Goal: Task Accomplishment & Management: Use online tool/utility

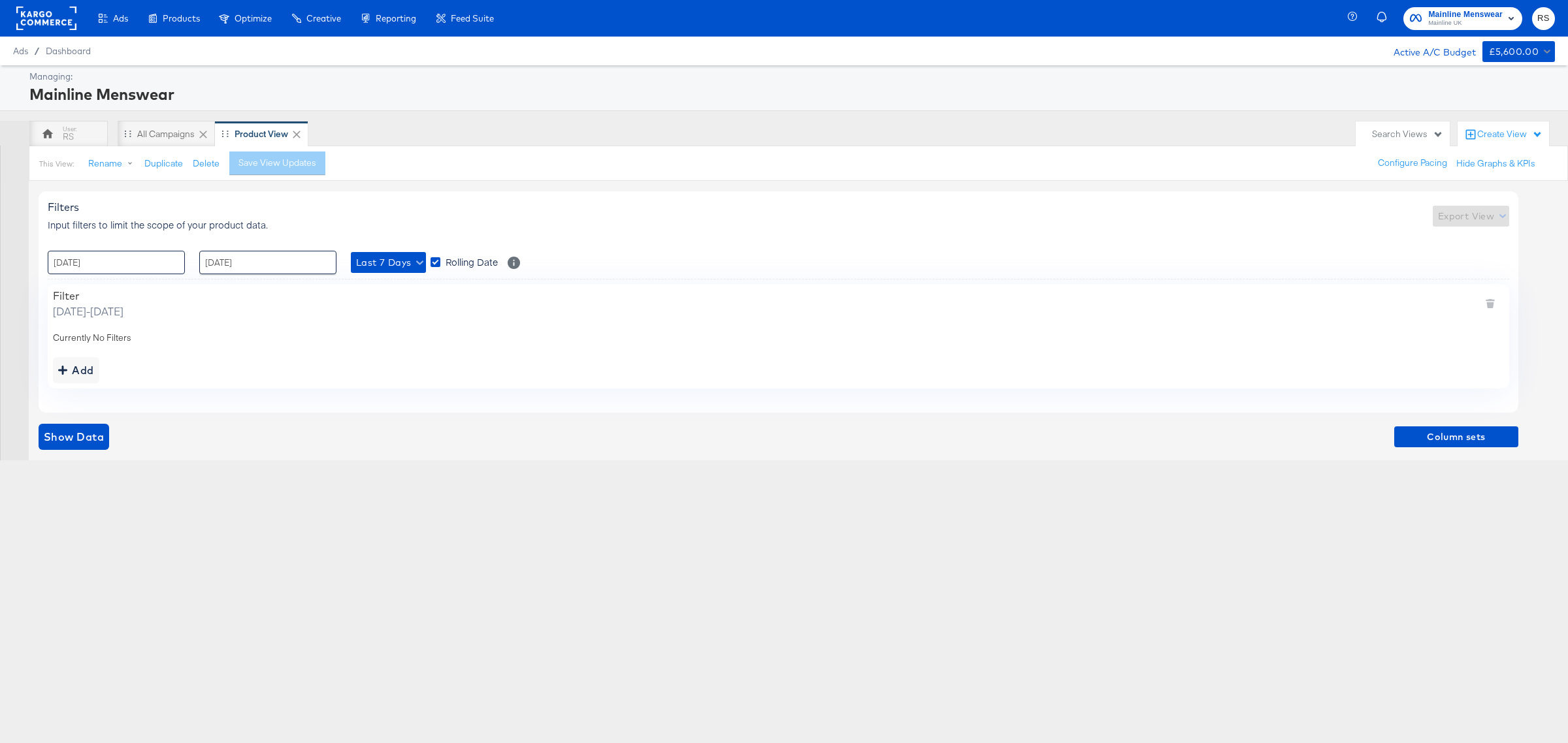
click at [142, 266] on input "[DATE]" at bounding box center [116, 262] width 137 height 24
click at [87, 363] on td "11" at bounding box center [84, 365] width 22 height 18
type input "[DATE] 00:00"
click at [271, 257] on input "[DATE]" at bounding box center [268, 262] width 137 height 24
click at [322, 364] on td "15" at bounding box center [325, 365] width 22 height 18
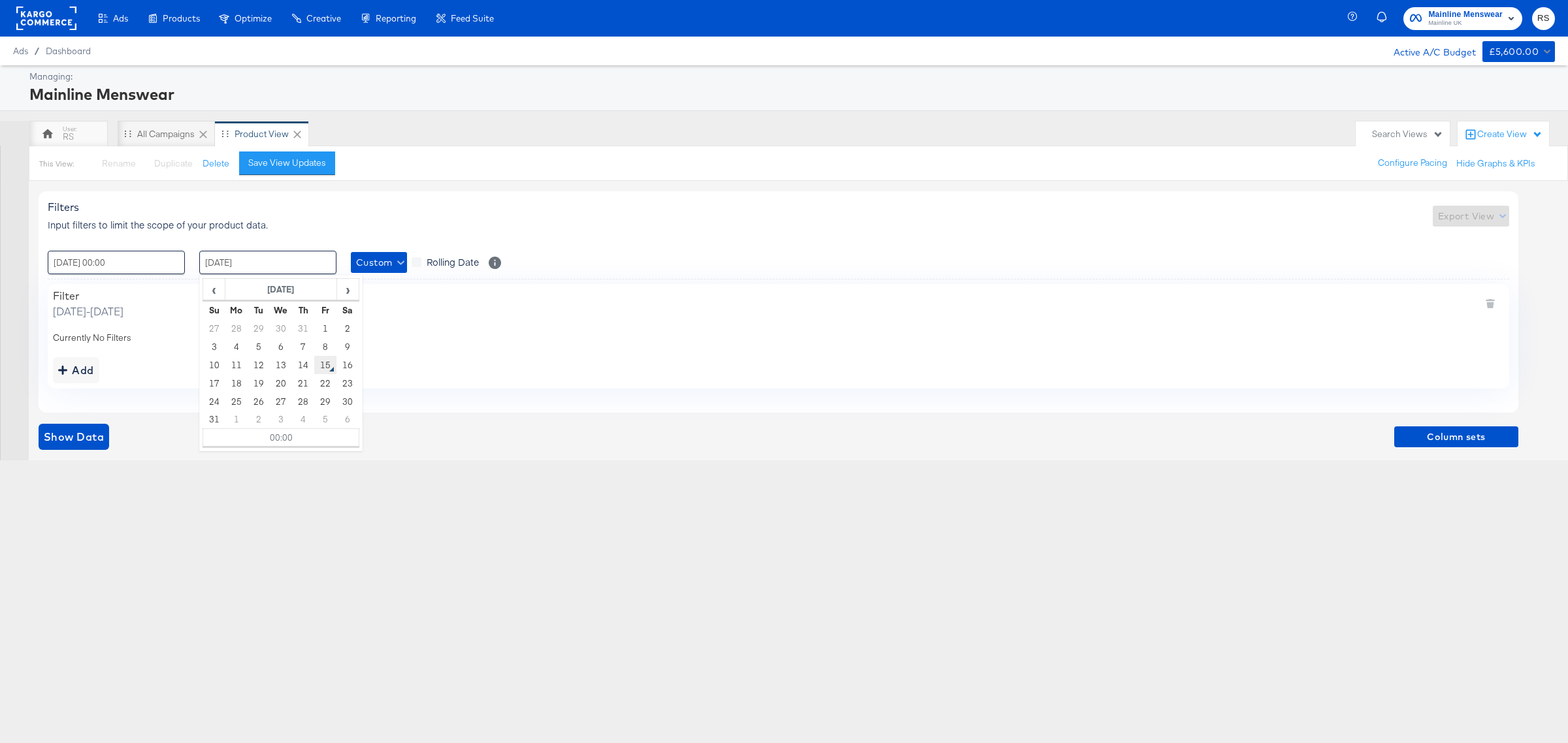
type input "[DATE] 00:00"
click at [51, 435] on span "Show Data" at bounding box center [74, 436] width 60 height 18
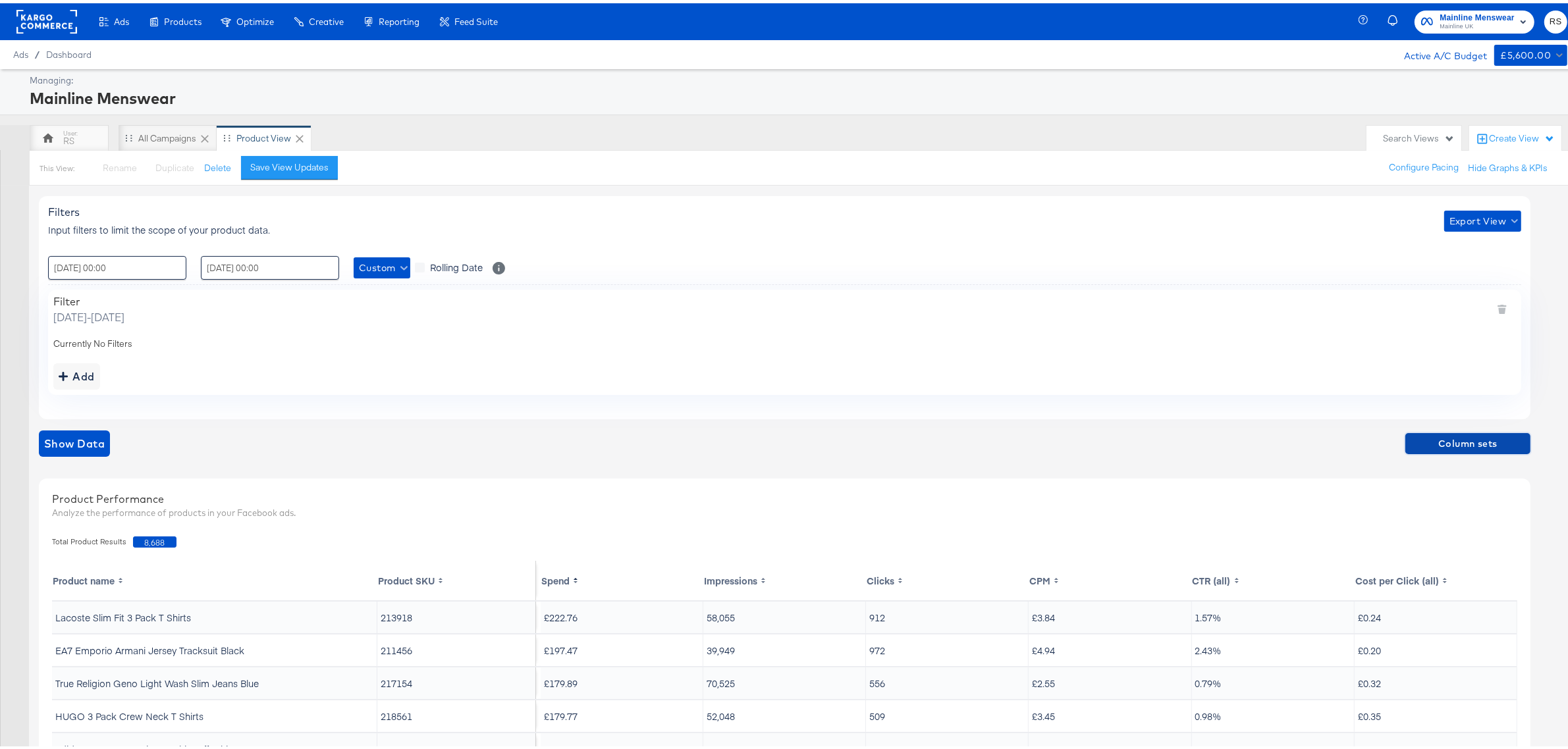
click at [1435, 438] on span "Column sets" at bounding box center [1467, 441] width 115 height 16
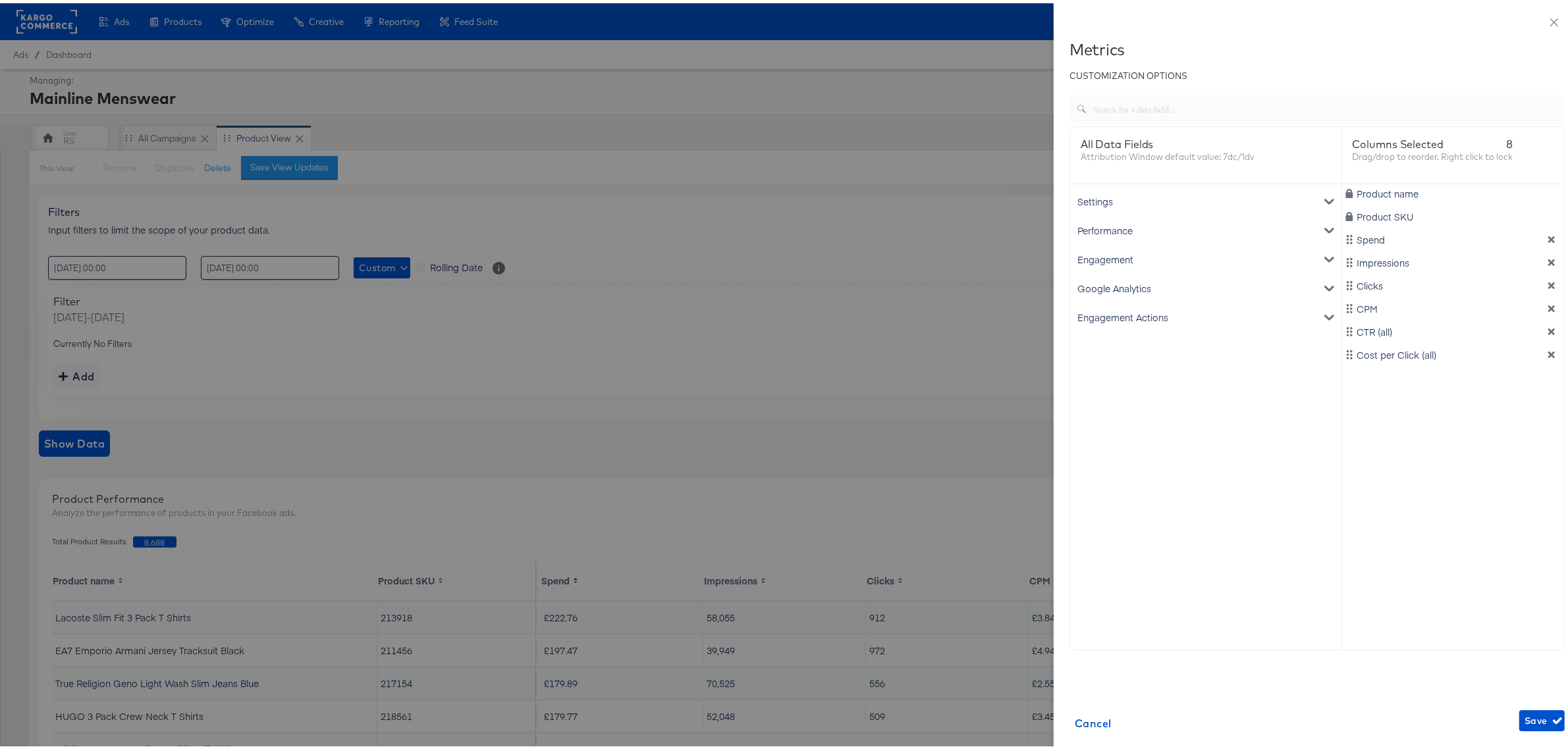
click at [1131, 283] on div "Google Analytics" at bounding box center [1205, 284] width 266 height 29
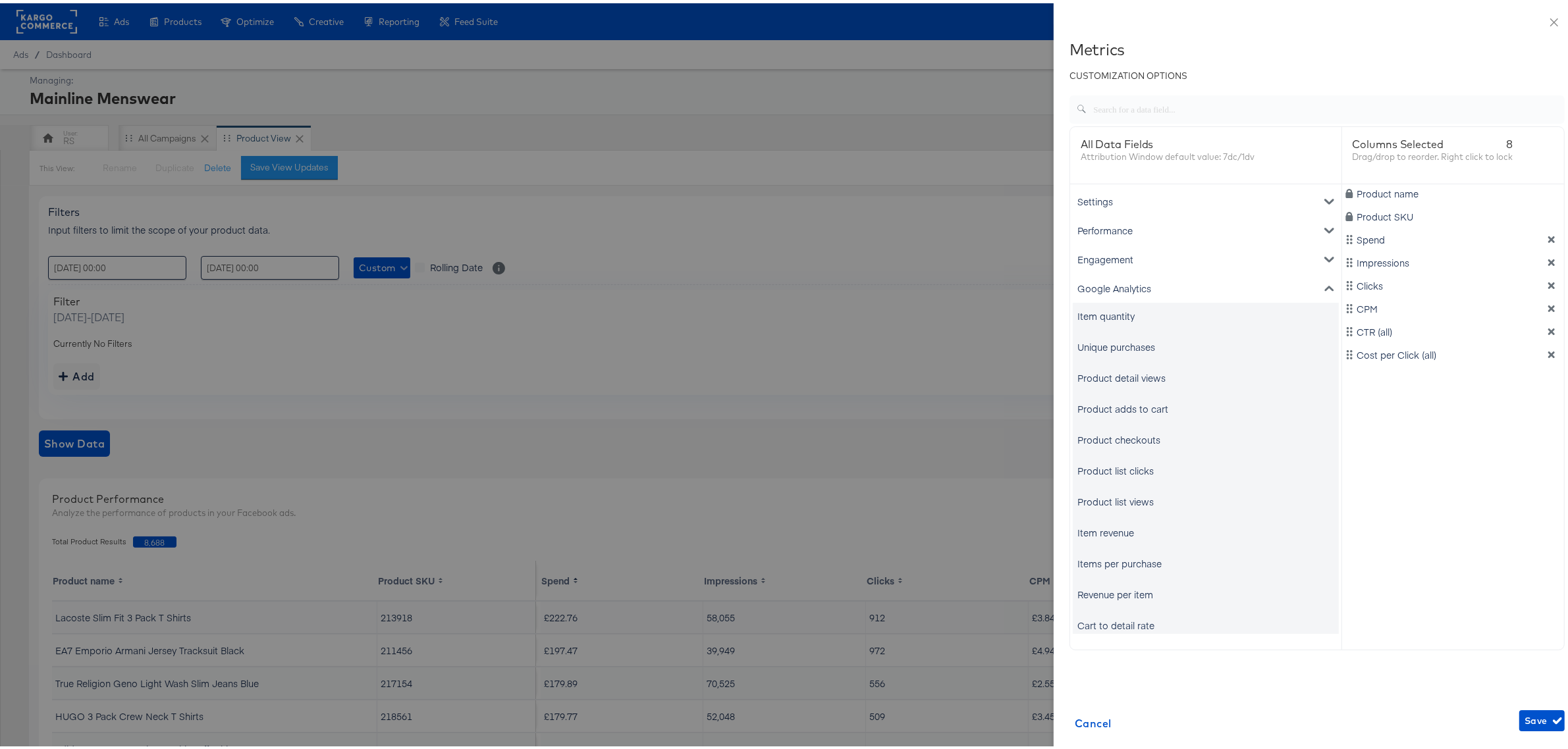
click at [1111, 339] on div "Unique purchases" at bounding box center [1116, 344] width 77 height 13
click at [1103, 527] on div "Item revenue" at bounding box center [1105, 530] width 57 height 13
click at [1548, 257] on icon "dimension-list" at bounding box center [1552, 260] width 7 height 7
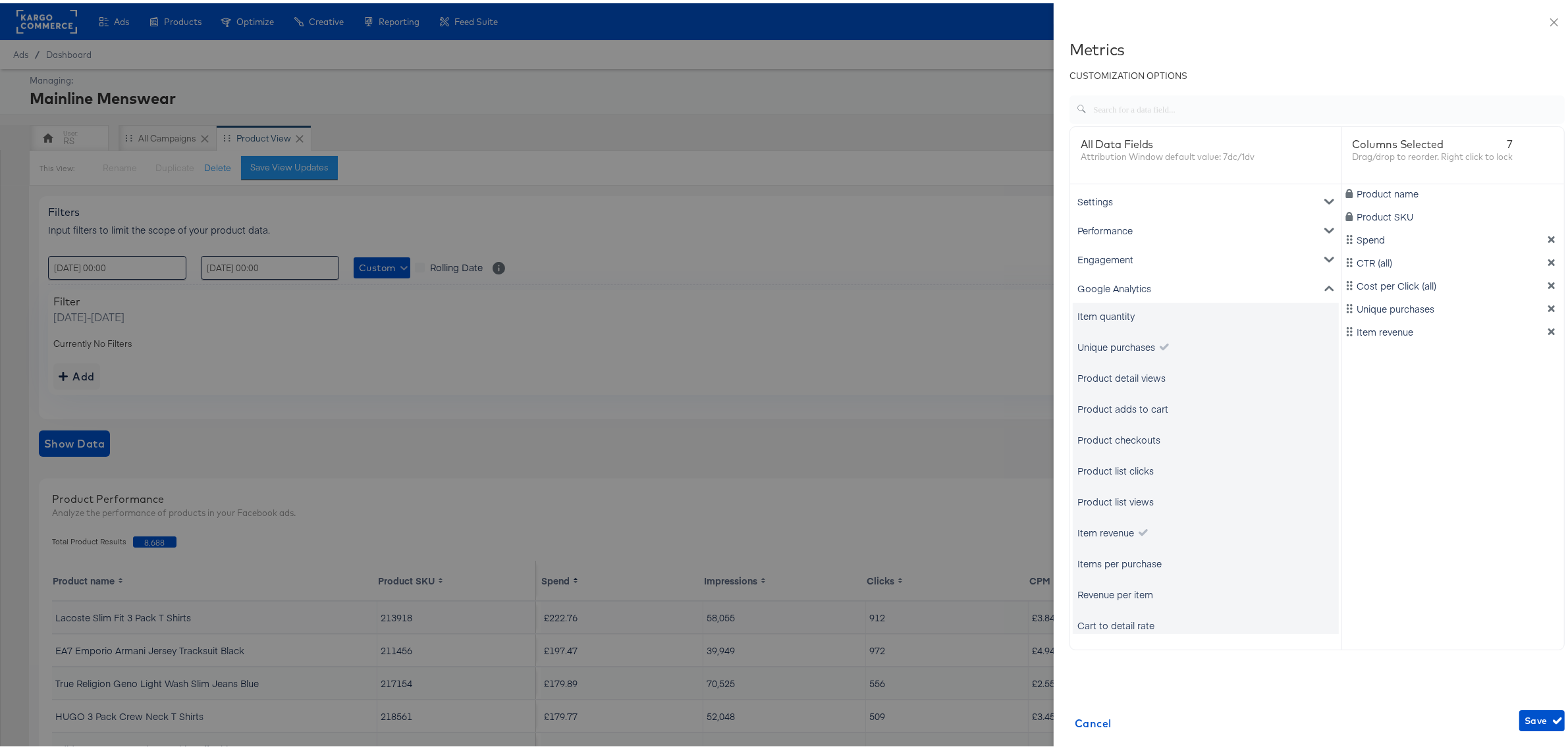
click at [1548, 257] on icon "dimension-list" at bounding box center [1552, 260] width 7 height 7
click at [1138, 347] on div "Unique purchases" at bounding box center [1116, 344] width 77 height 13
drag, startPoint x: 1332, startPoint y: 285, endPoint x: 1327, endPoint y: 255, distance: 30.4
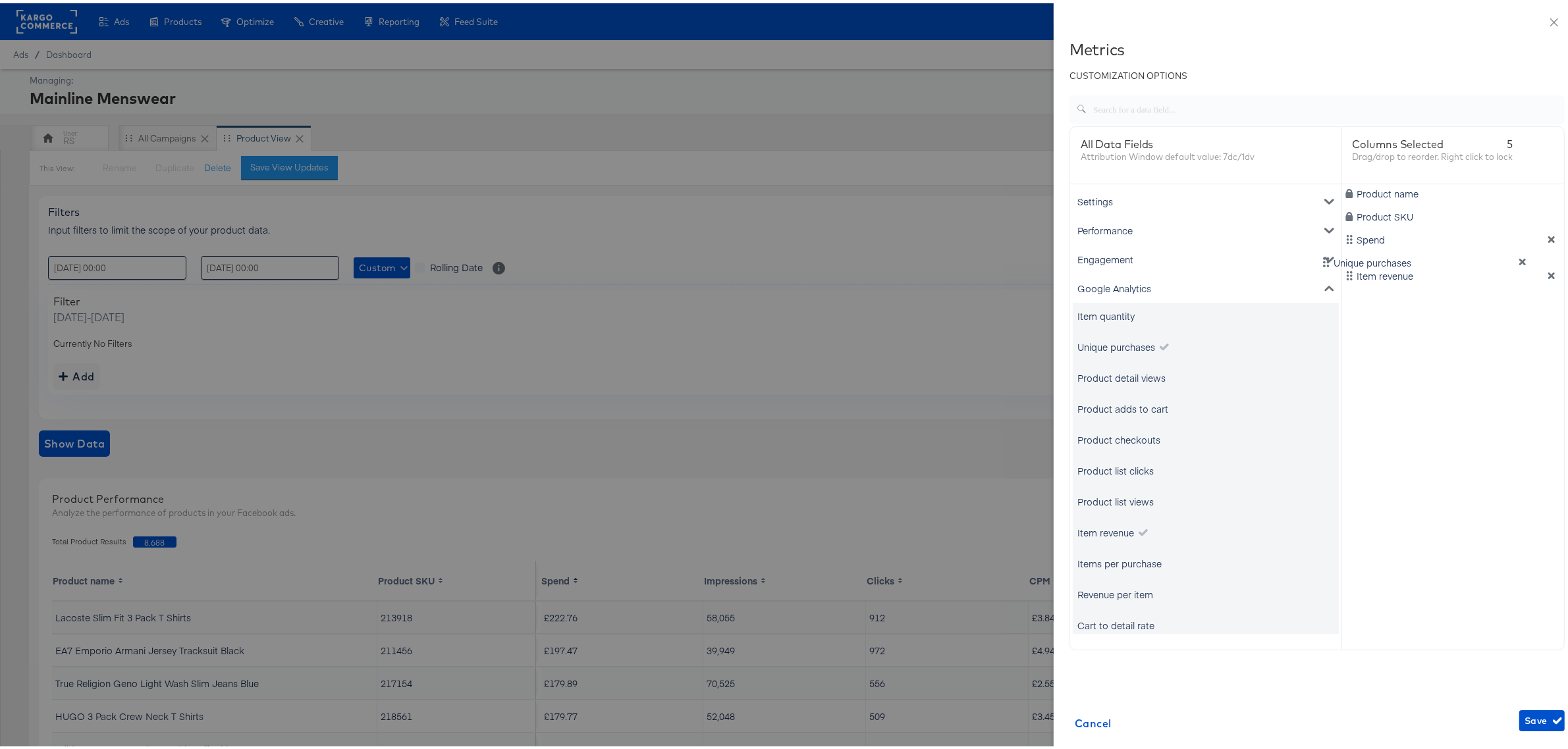
click at [1342, 255] on div "Product name Product SKU Spend Item revenue Unique purchases" at bounding box center [1453, 406] width 222 height 450
click at [1524, 721] on span "Save" at bounding box center [1542, 719] width 35 height 16
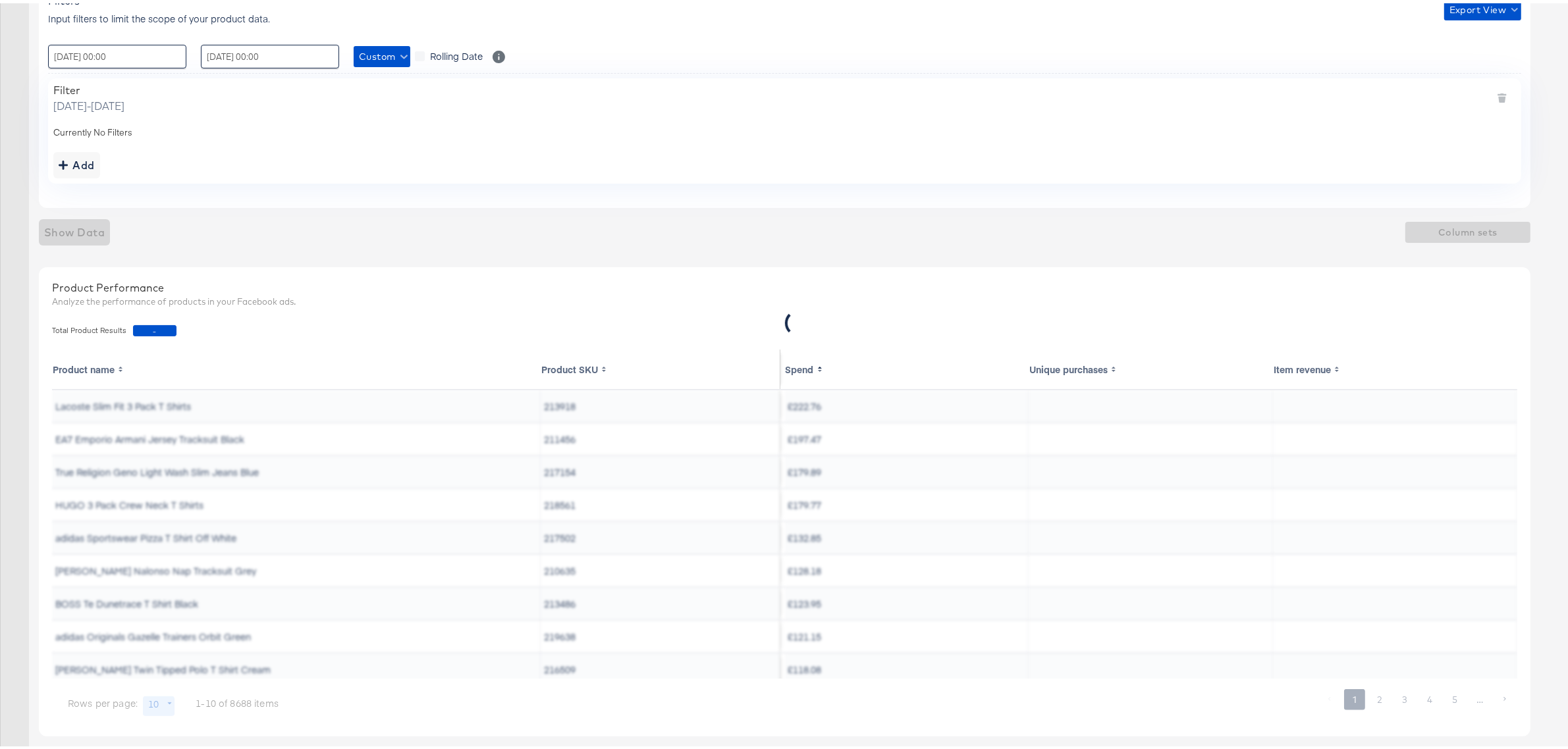
scroll to position [222, 0]
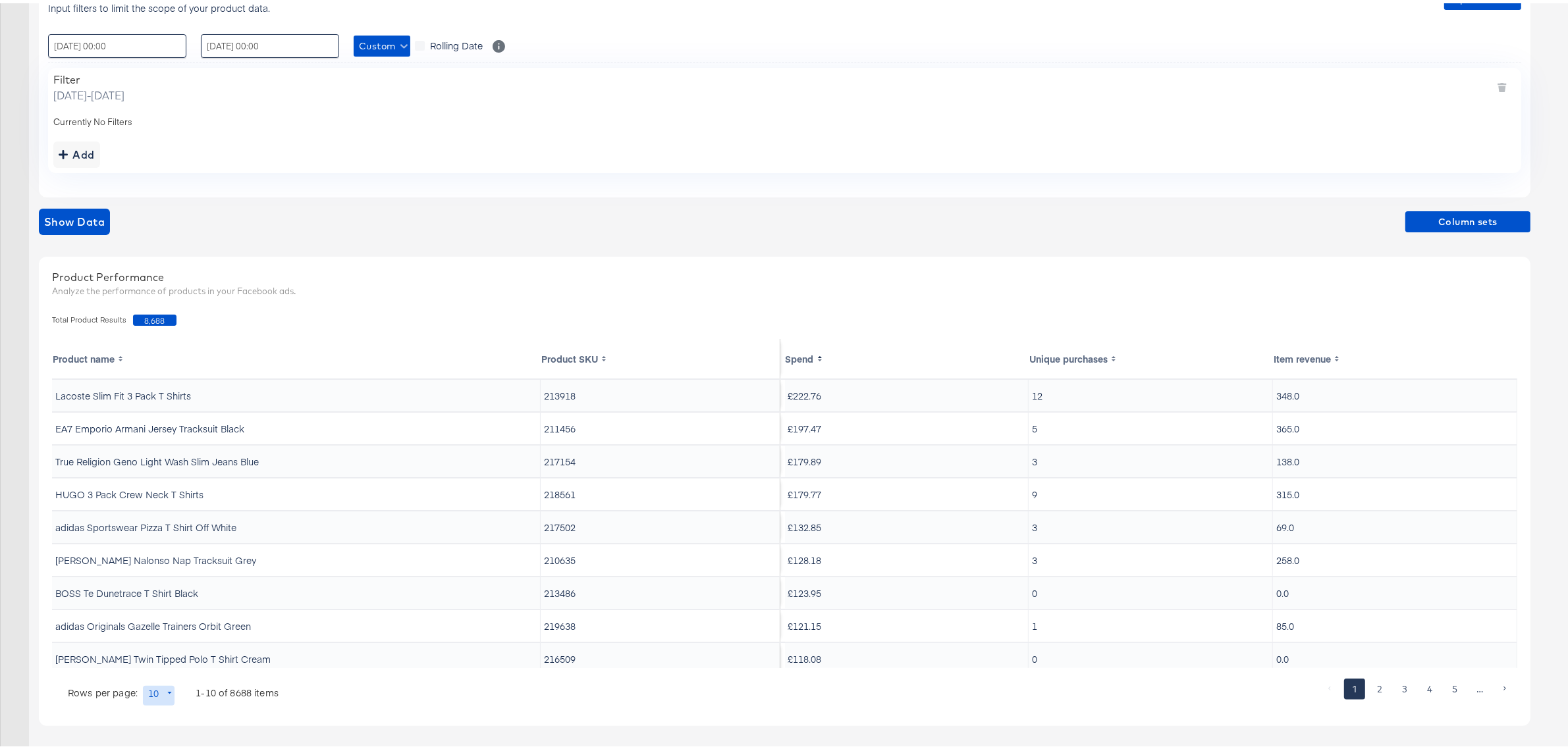
click at [163, 700] on body "Ads Products Optimize Creative Reporting Feed Suite Mainline Menswear Mainline …" at bounding box center [790, 264] width 1580 height 971
click at [159, 611] on li "20" at bounding box center [164, 614] width 43 height 21
type input "20"
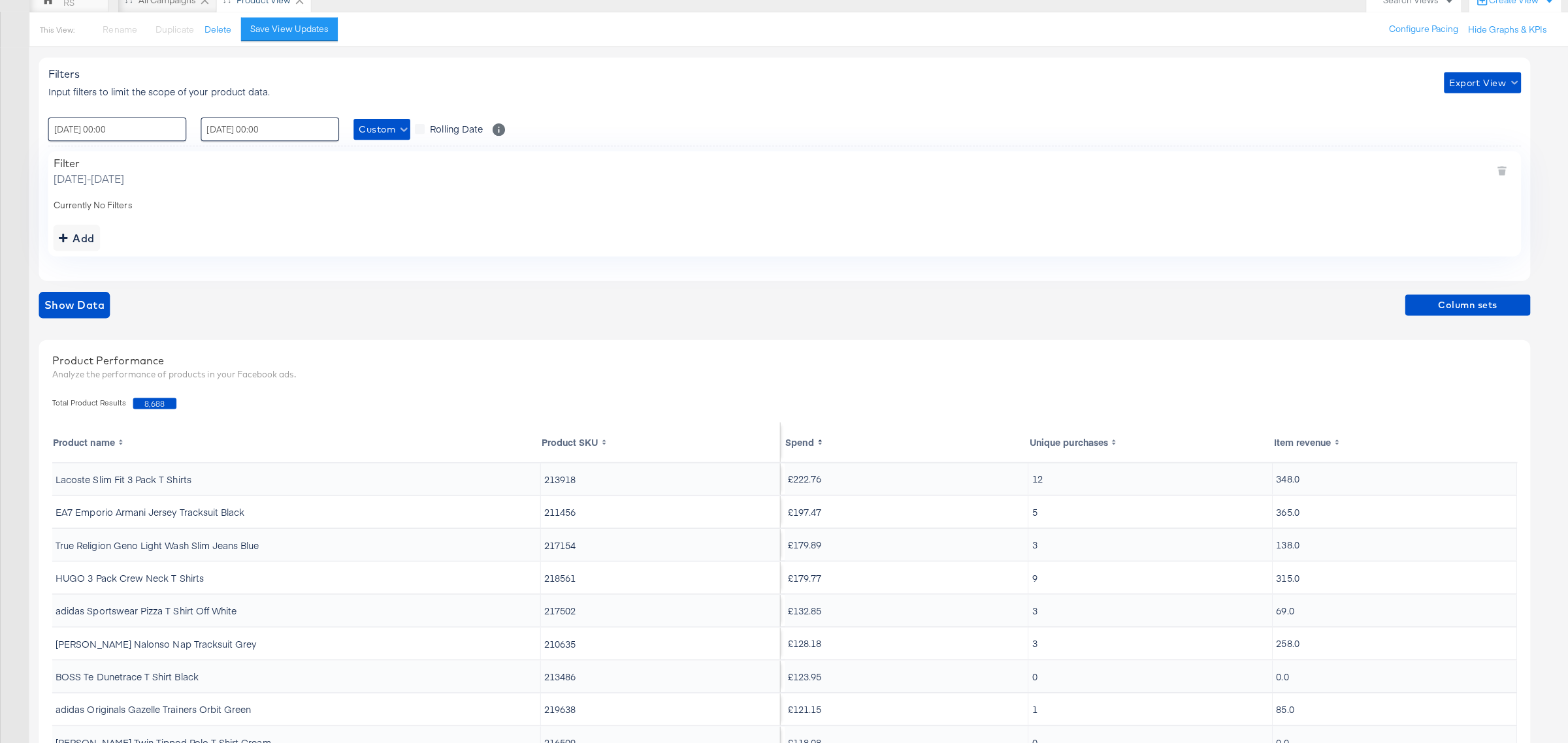
scroll to position [0, 0]
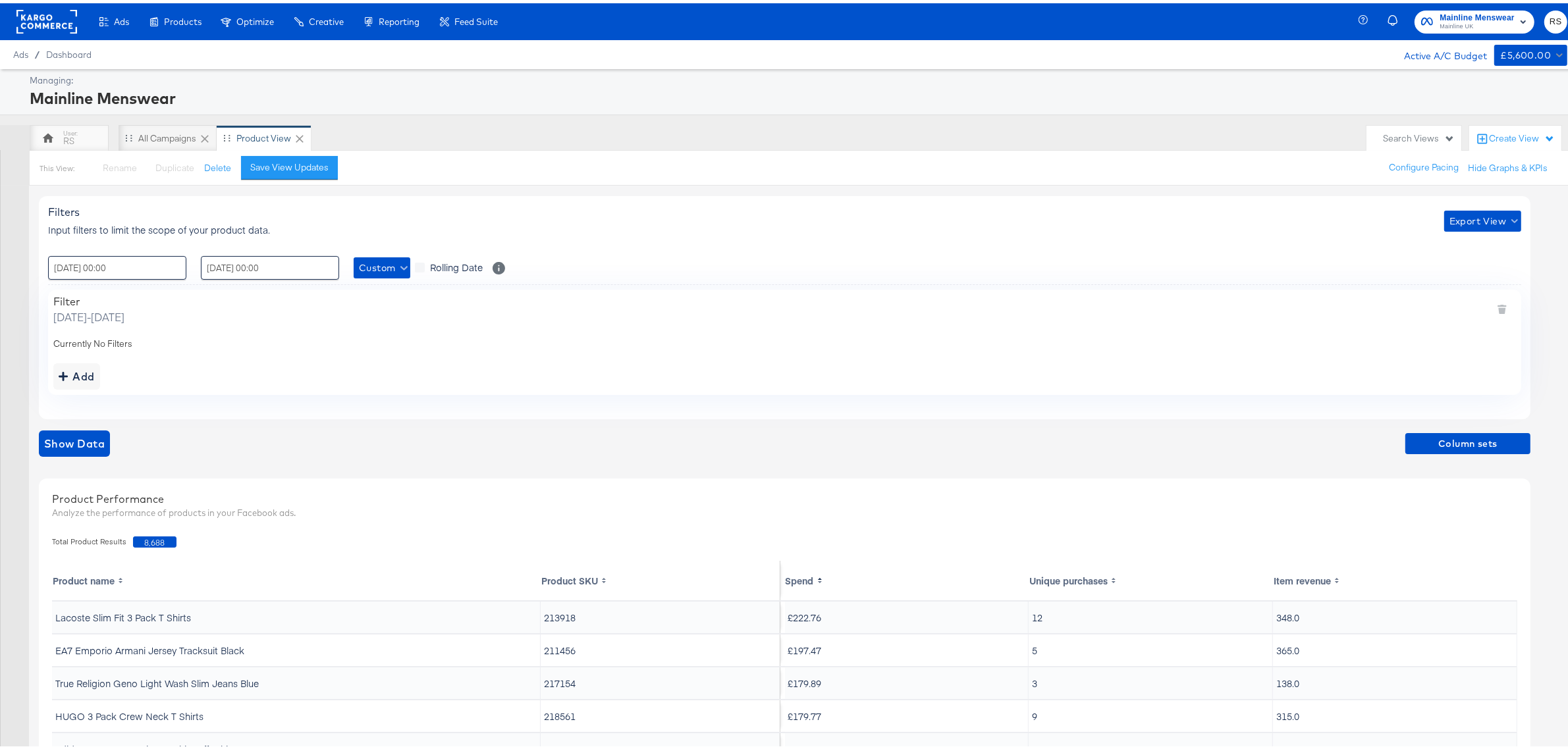
click at [1459, 205] on div "Filters Input filters to limit the scope of your product data. Export View" at bounding box center [784, 218] width 1473 height 31
click at [1471, 215] on span "Export View" at bounding box center [1482, 218] width 67 height 16
click at [1466, 242] on link "Current View" at bounding box center [1485, 245] width 61 height 14
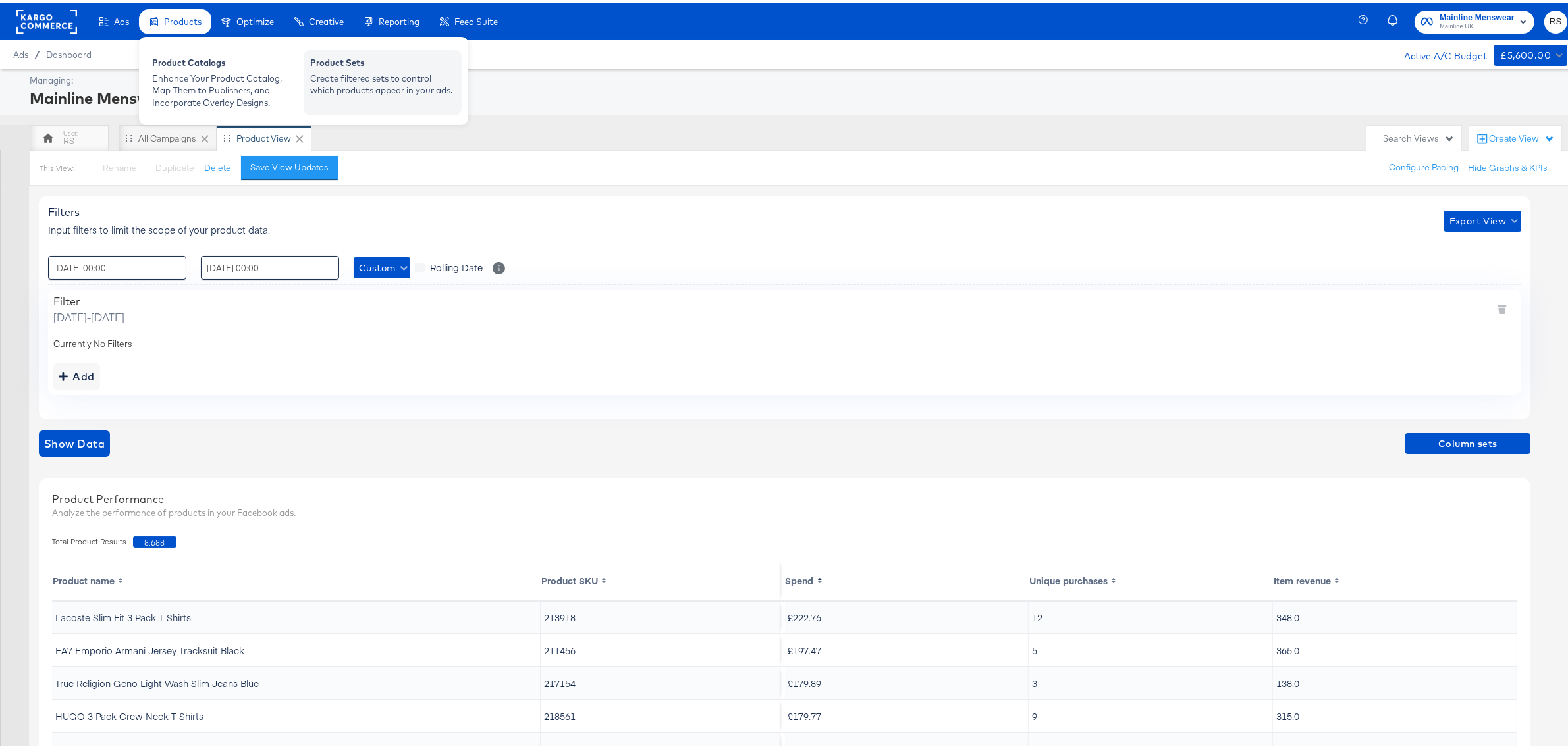
click at [421, 86] on div "Create filtered sets to control which products appear in your ads." at bounding box center [382, 82] width 145 height 25
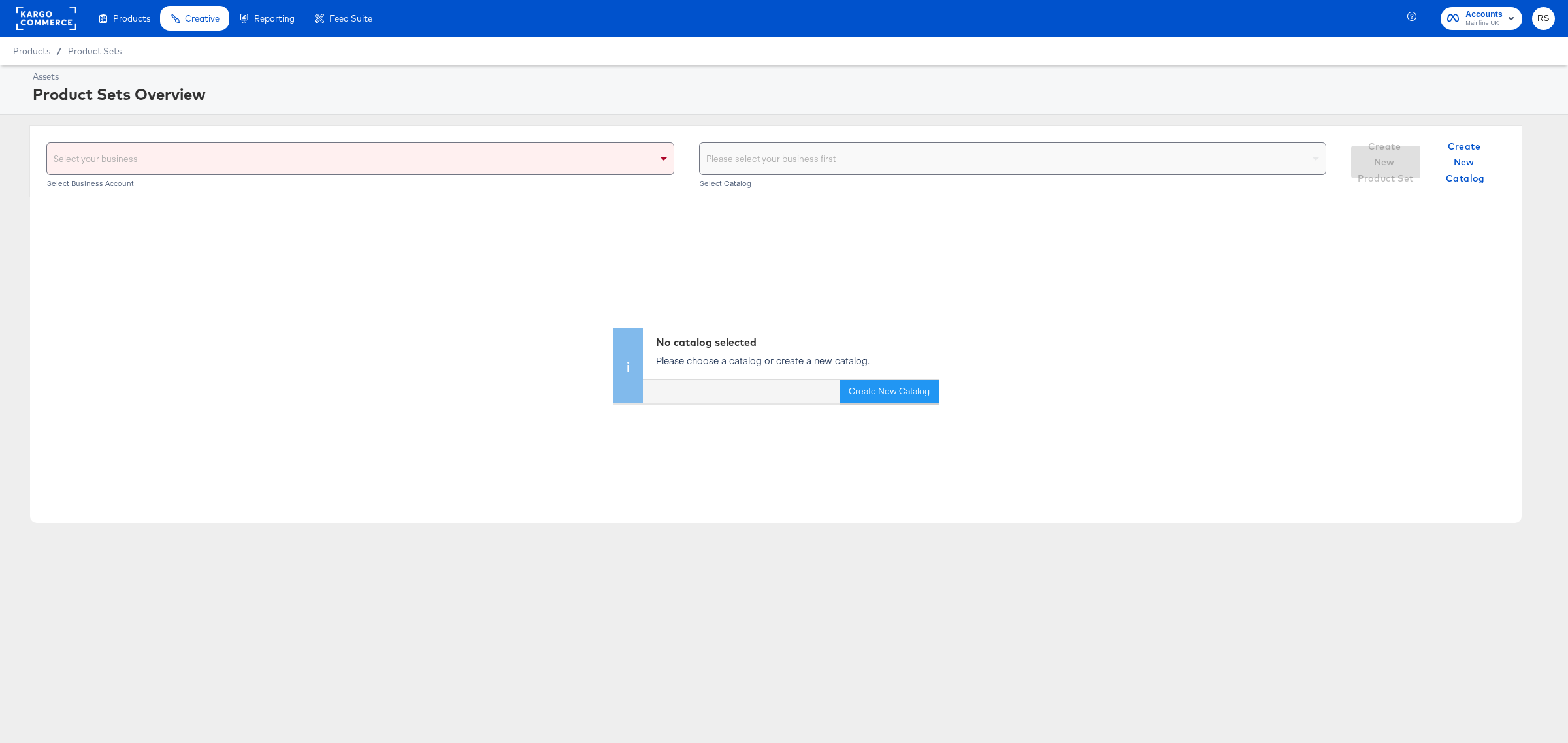
click at [421, 158] on div "Select your business" at bounding box center [361, 159] width 626 height 31
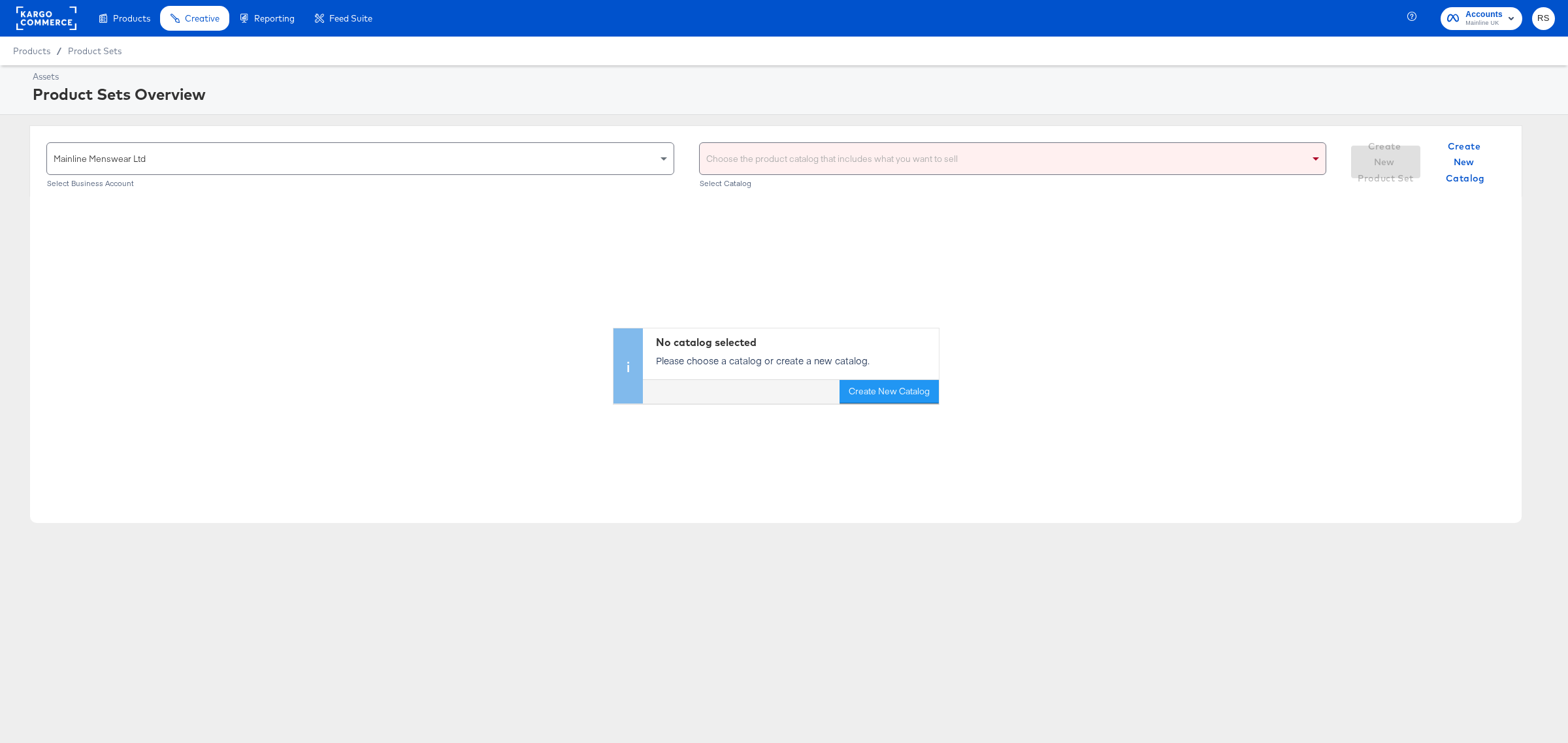
click at [792, 164] on div "Choose the product catalog that includes what you want to sell" at bounding box center [1013, 159] width 626 height 31
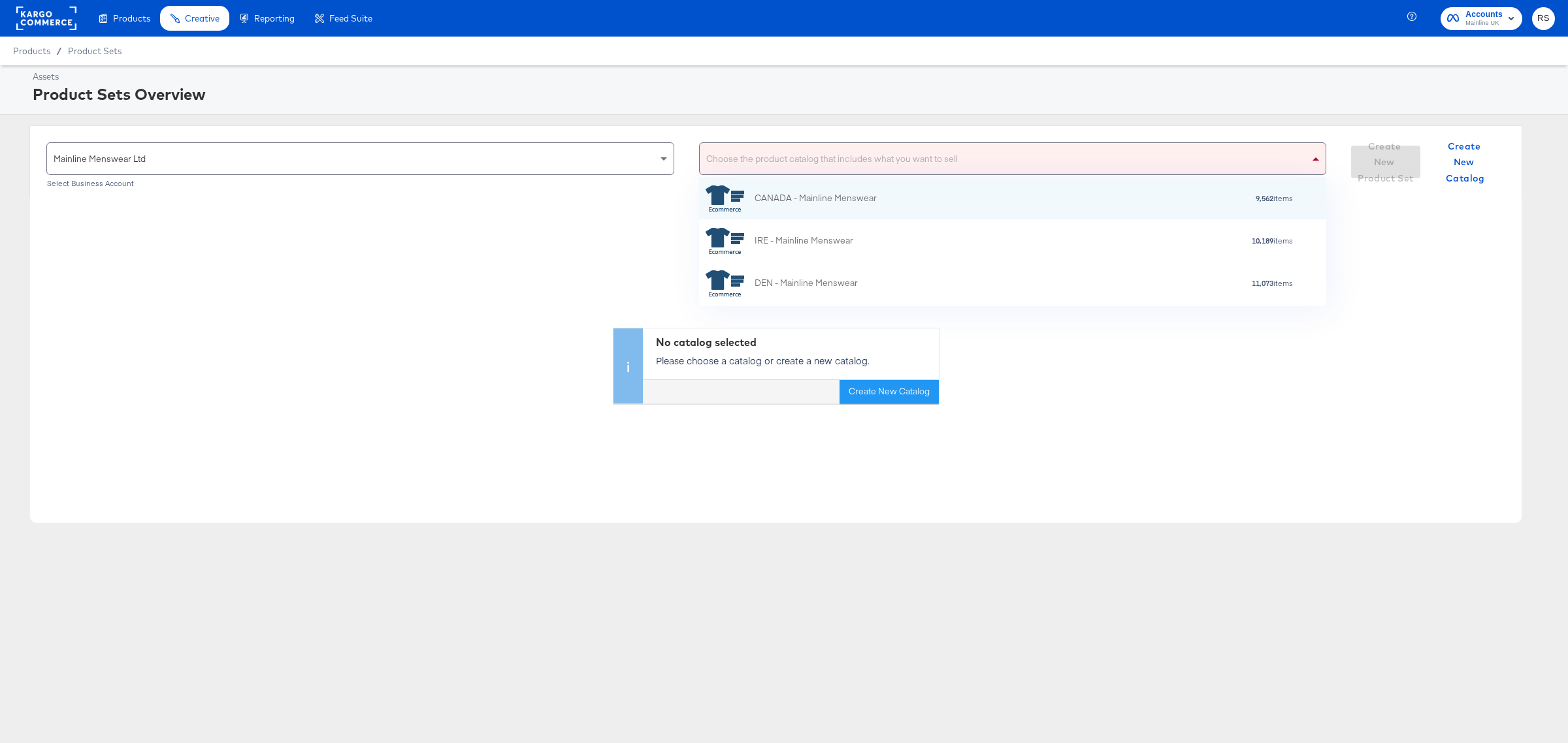
scroll to position [209, 0]
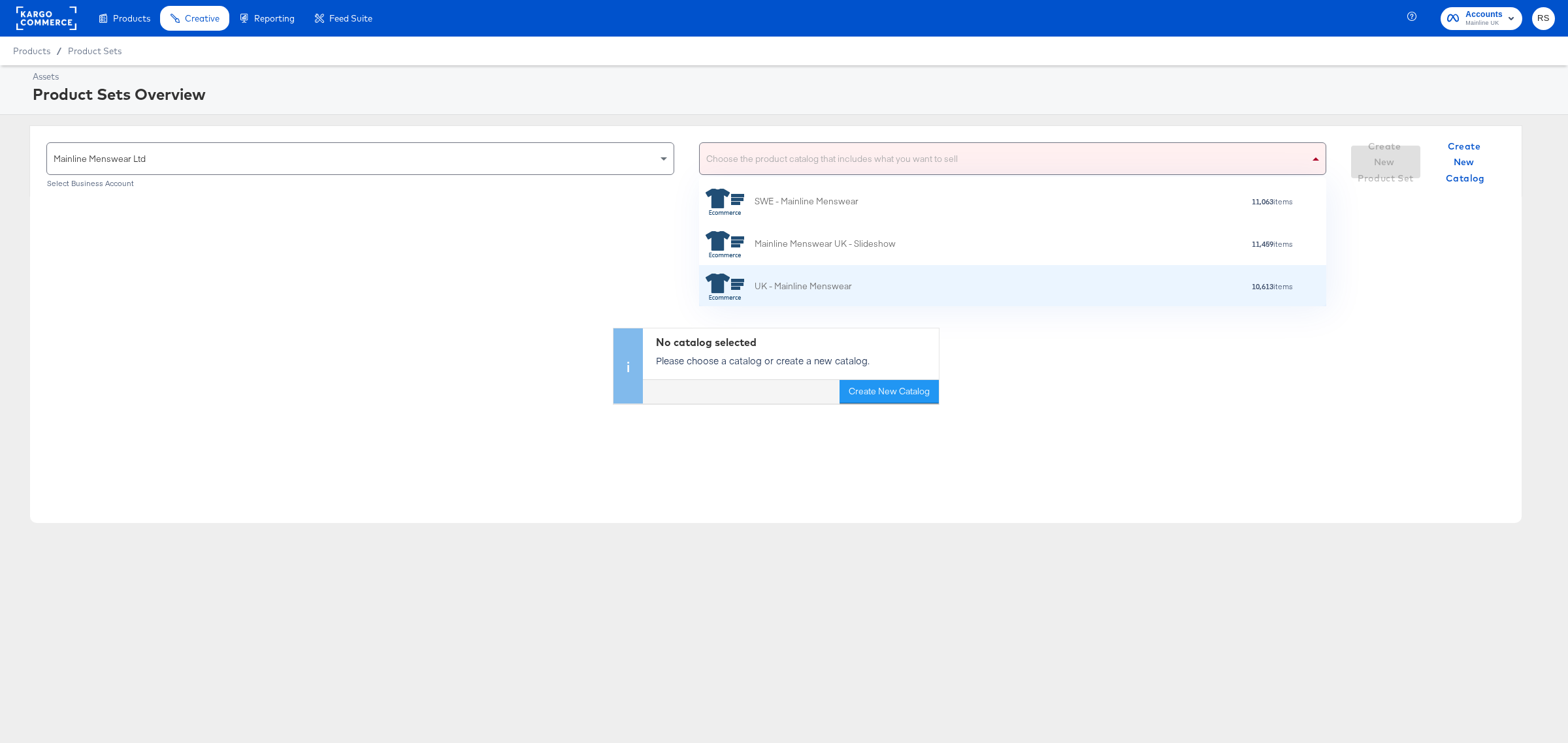
click at [824, 283] on div "UK - Mainline Menswear" at bounding box center [803, 286] width 97 height 14
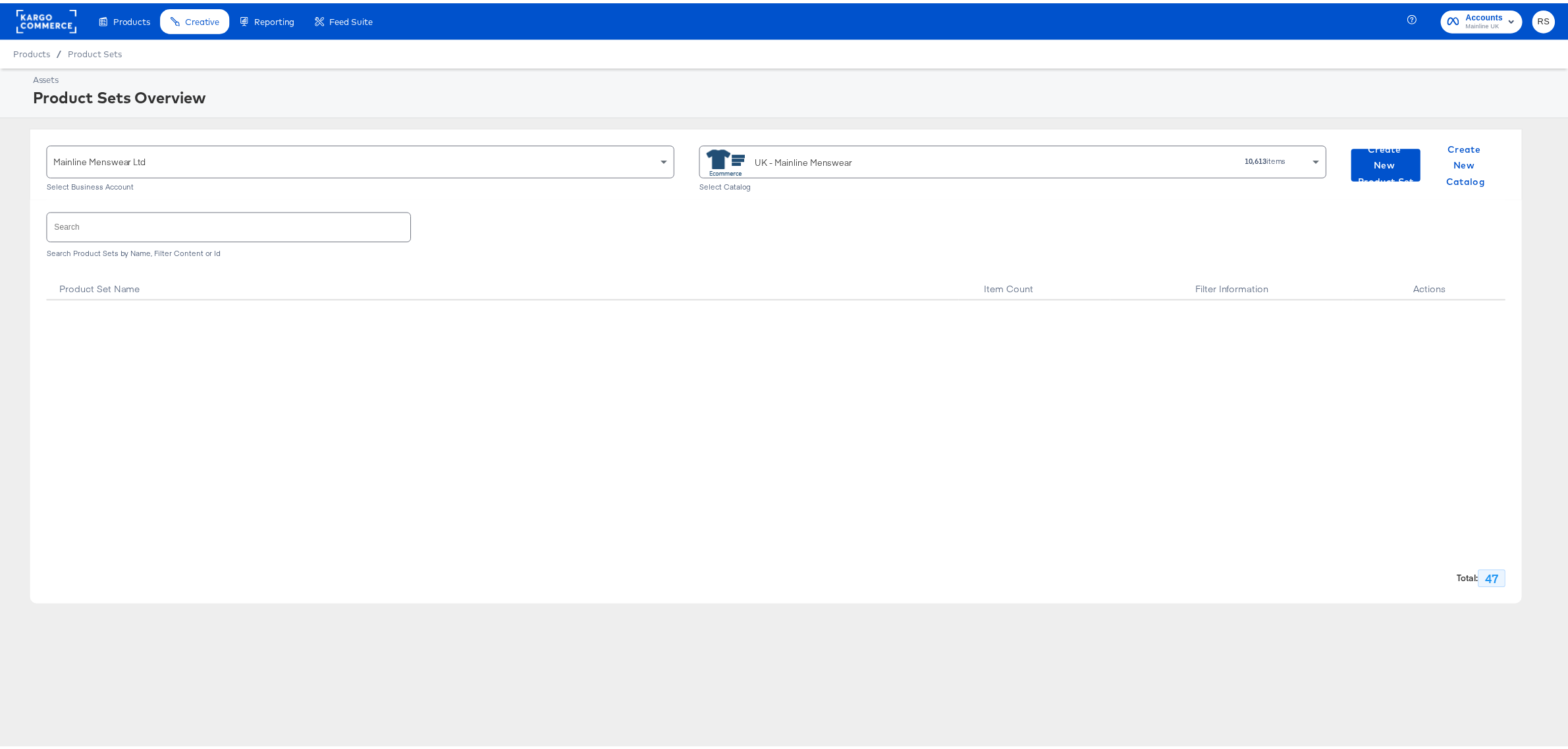
scroll to position [1871, 0]
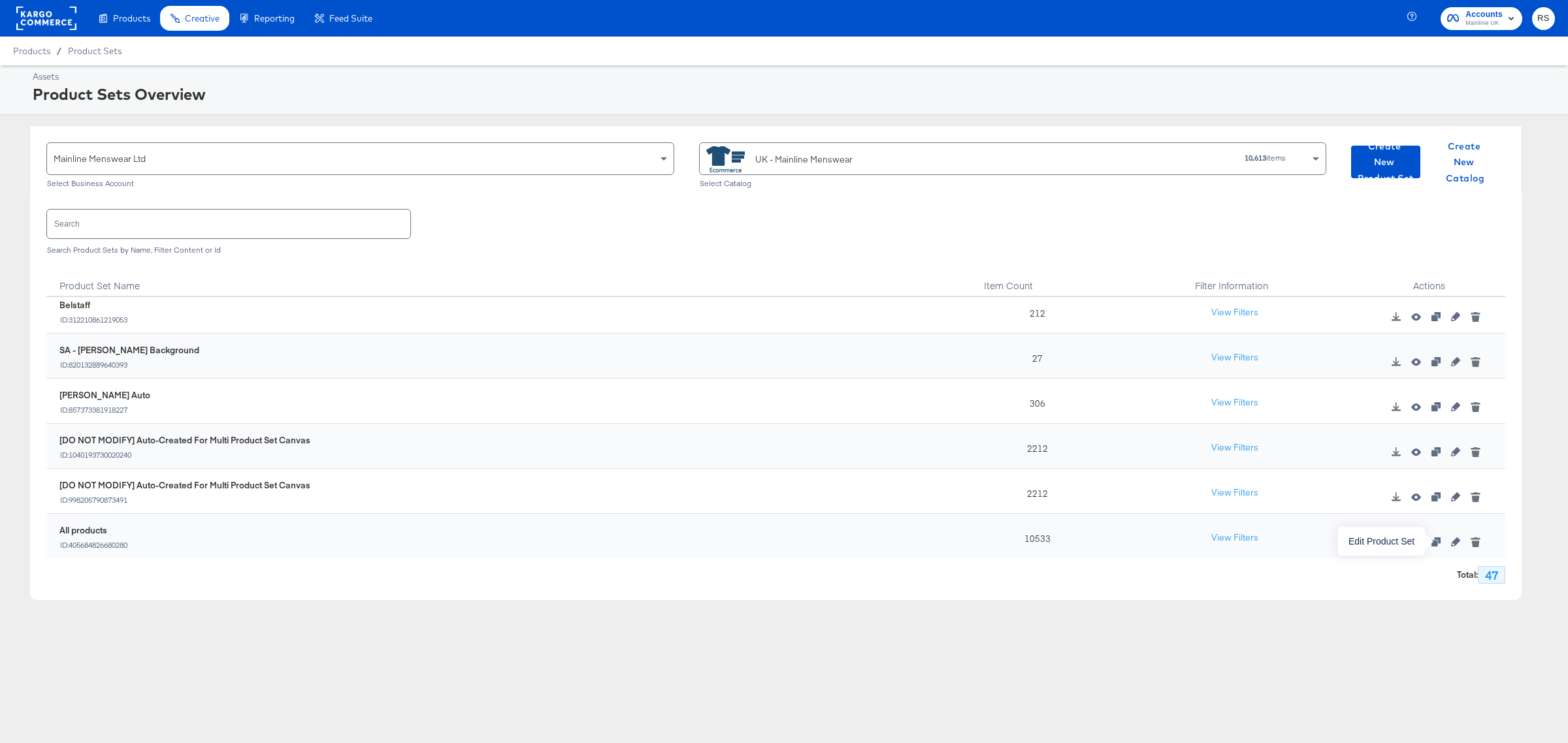
click at [1451, 542] on icon "button" at bounding box center [1455, 542] width 9 height 9
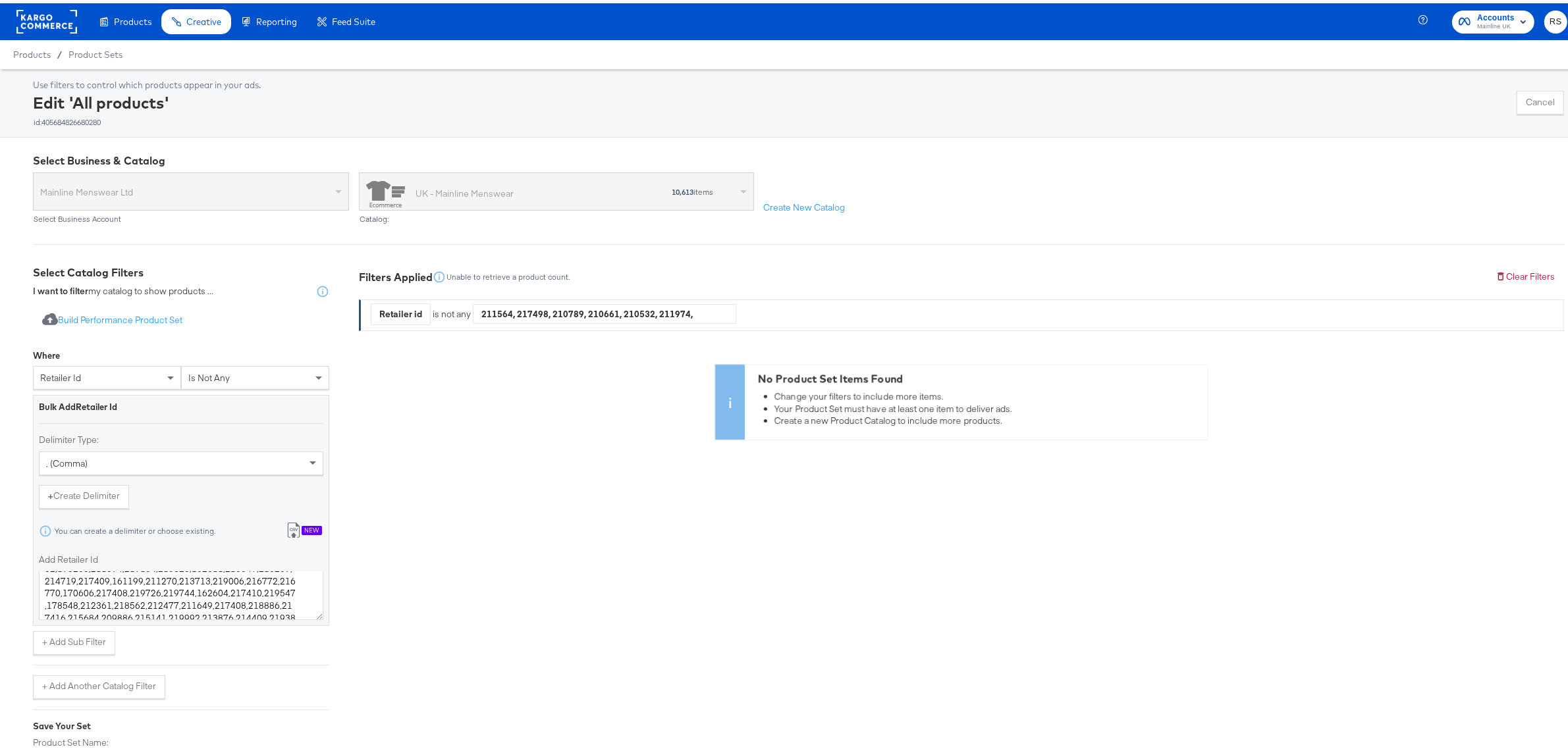
scroll to position [133, 0]
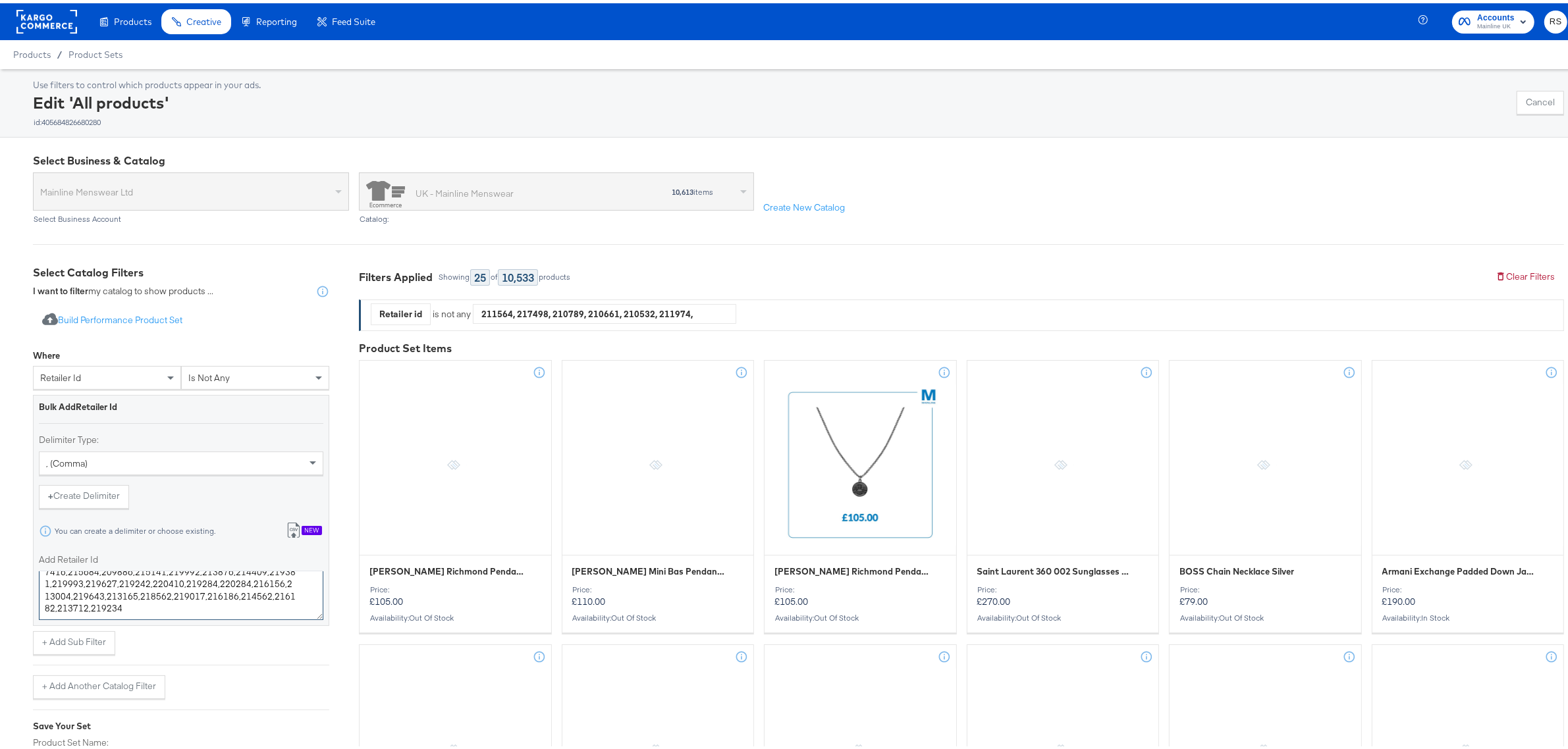
click at [152, 609] on textarea "211564,217498,210789,210661,210532,211974,216782,218269,216164,218267,218552,21…" at bounding box center [180, 592] width 284 height 49
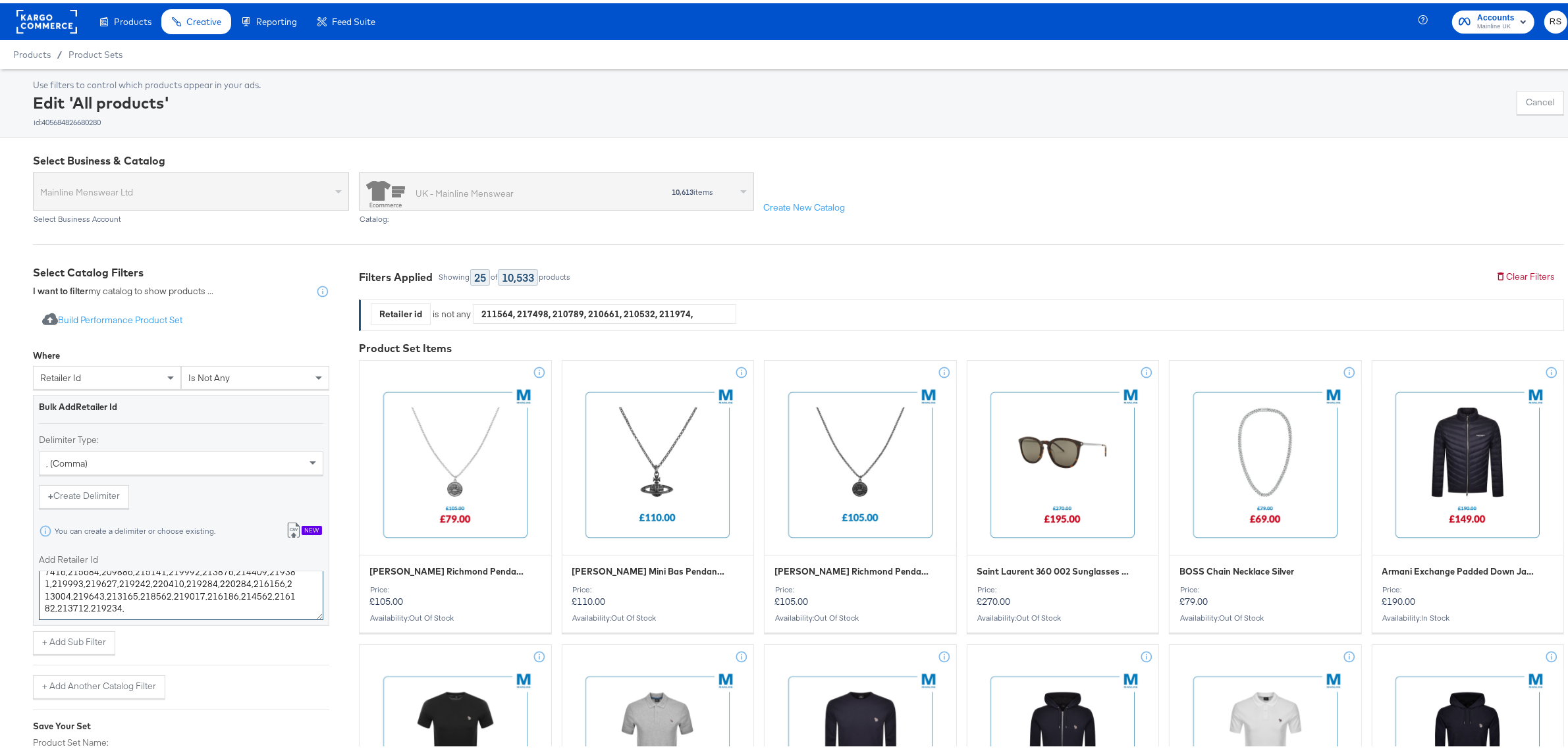
paste textarea "213918 217154 217502 213486 219638 216509 211593 217718 212300 216896"
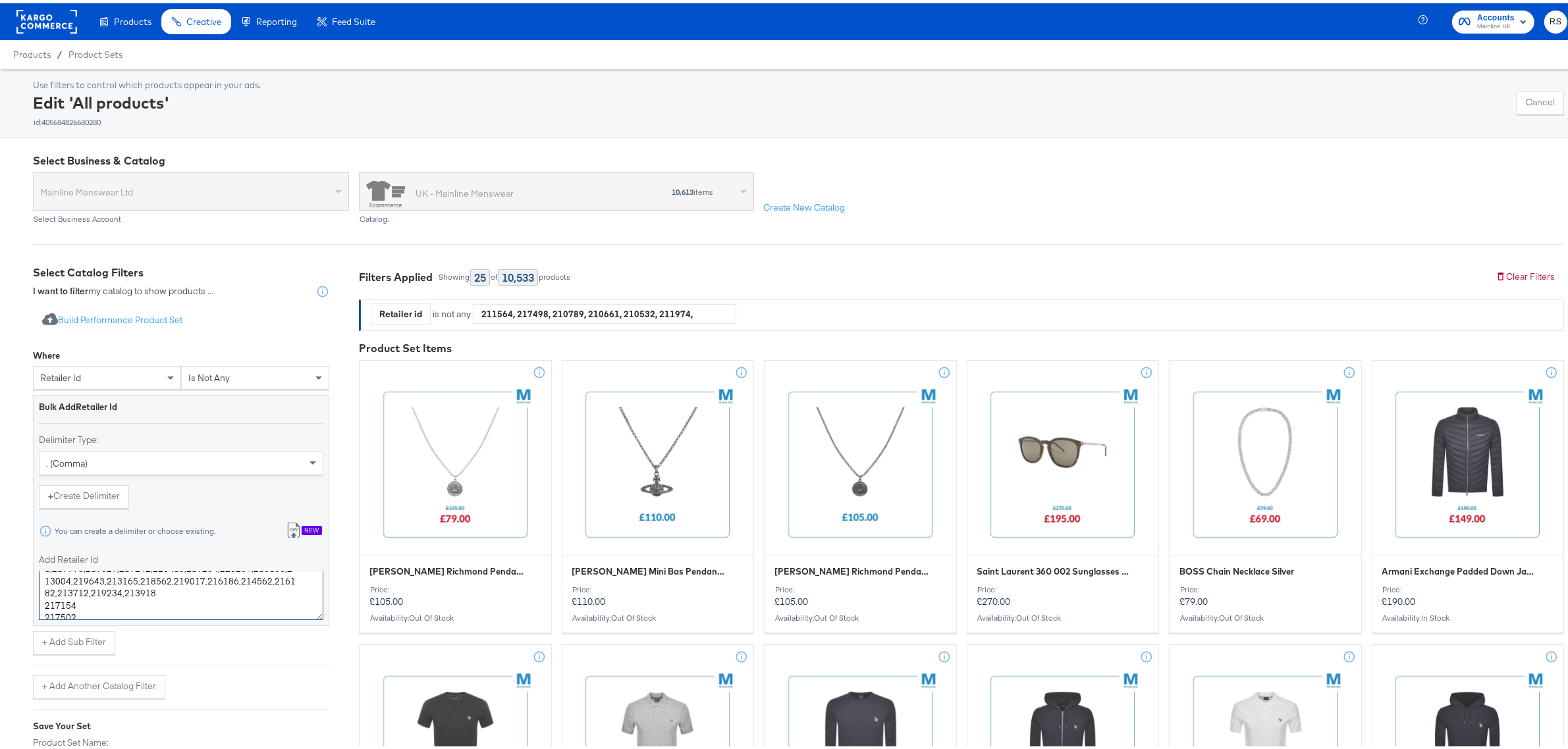
scroll to position [139, 0]
click at [43, 613] on textarea "211564,217498,210789,210661,210532,211974,216782,218269,216164,218267,218552,21…" at bounding box center [180, 592] width 284 height 49
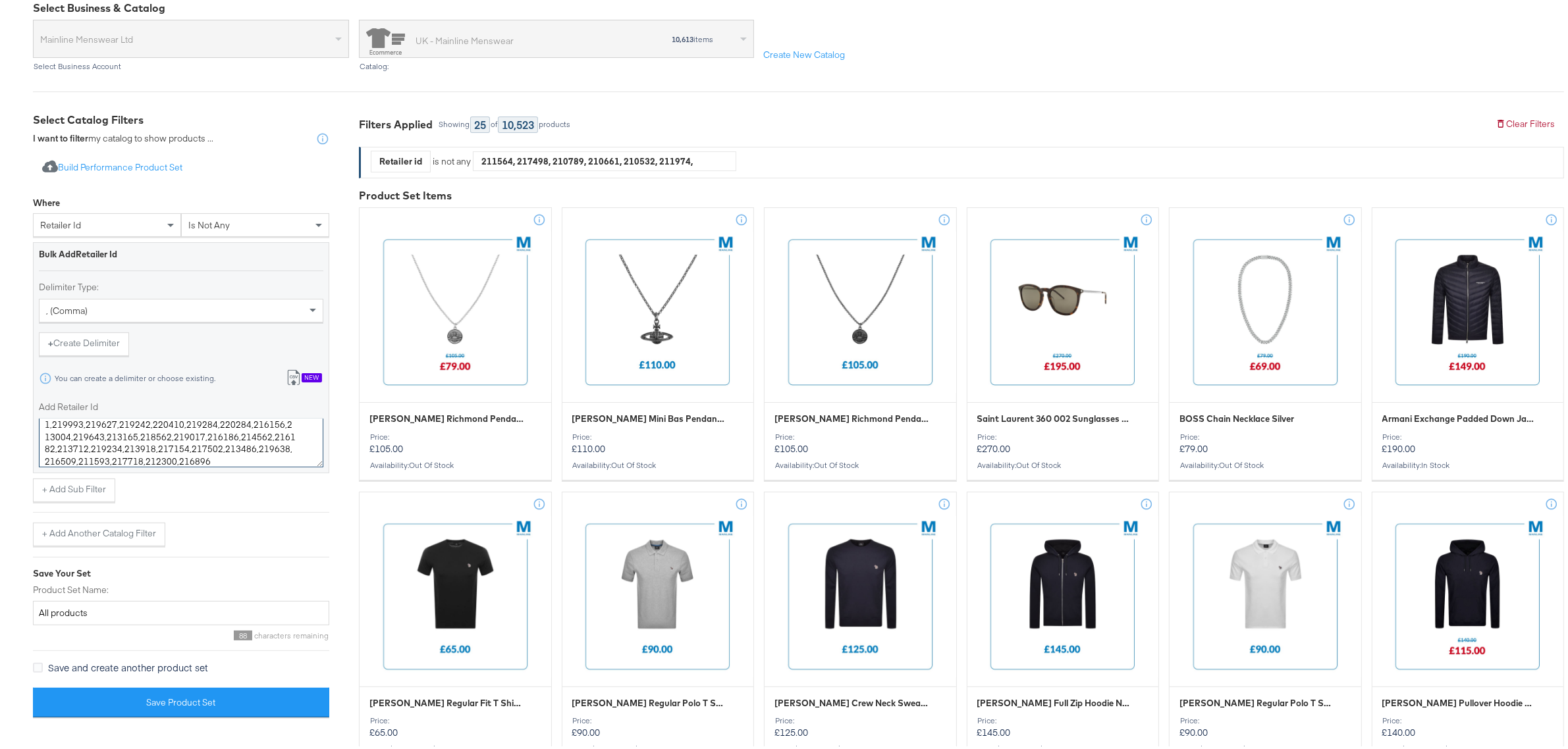
scroll to position [165, 0]
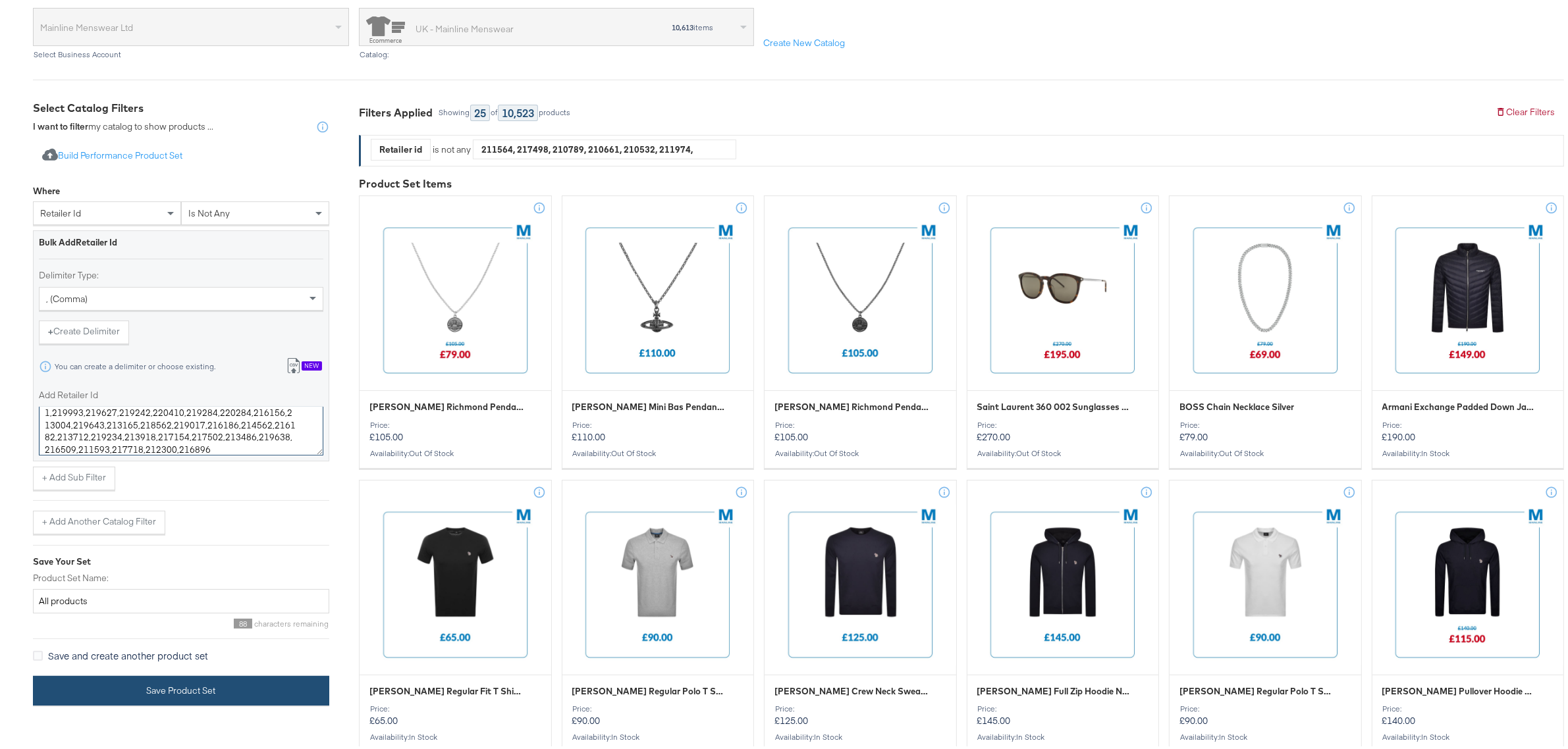
type textarea "211564,217498,210789,210661,210532,211974,216782,218269,216164,218267,218552,21…"
click at [206, 683] on button "Save Product Set" at bounding box center [181, 688] width 297 height 30
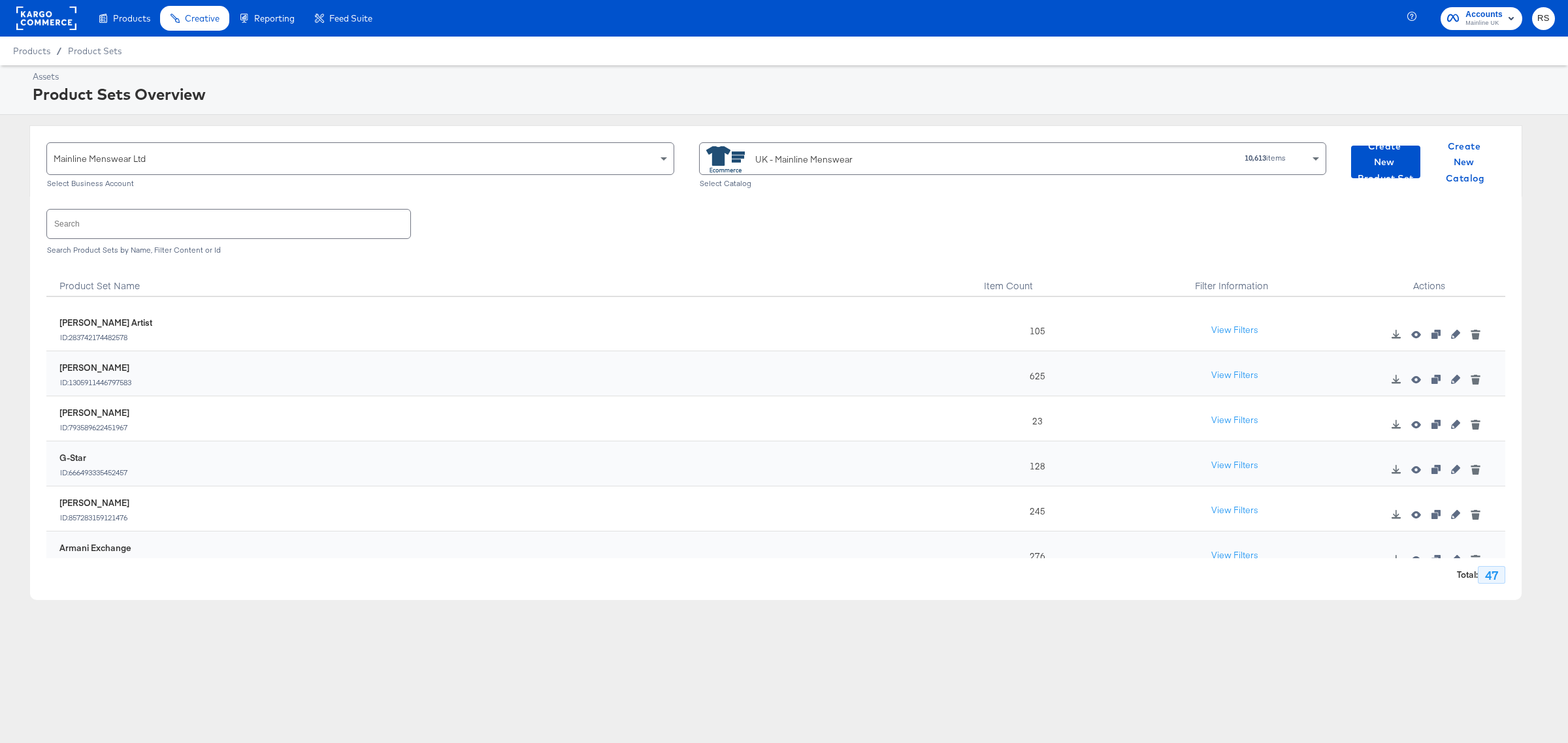
scroll to position [1856, 0]
